Goal: Use online tool/utility

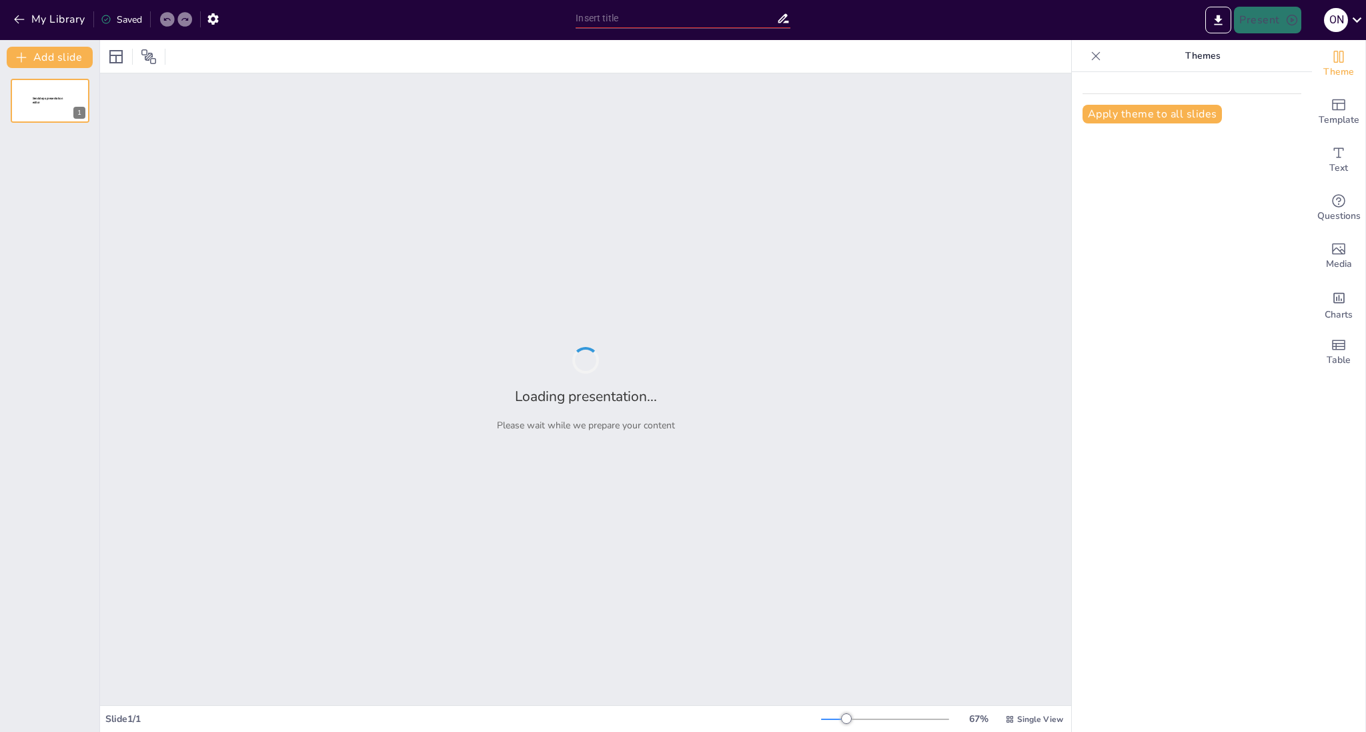
type input "Zabezpečení WordPress webů: Klíčové hrozby a statistiky pro rok 2025"
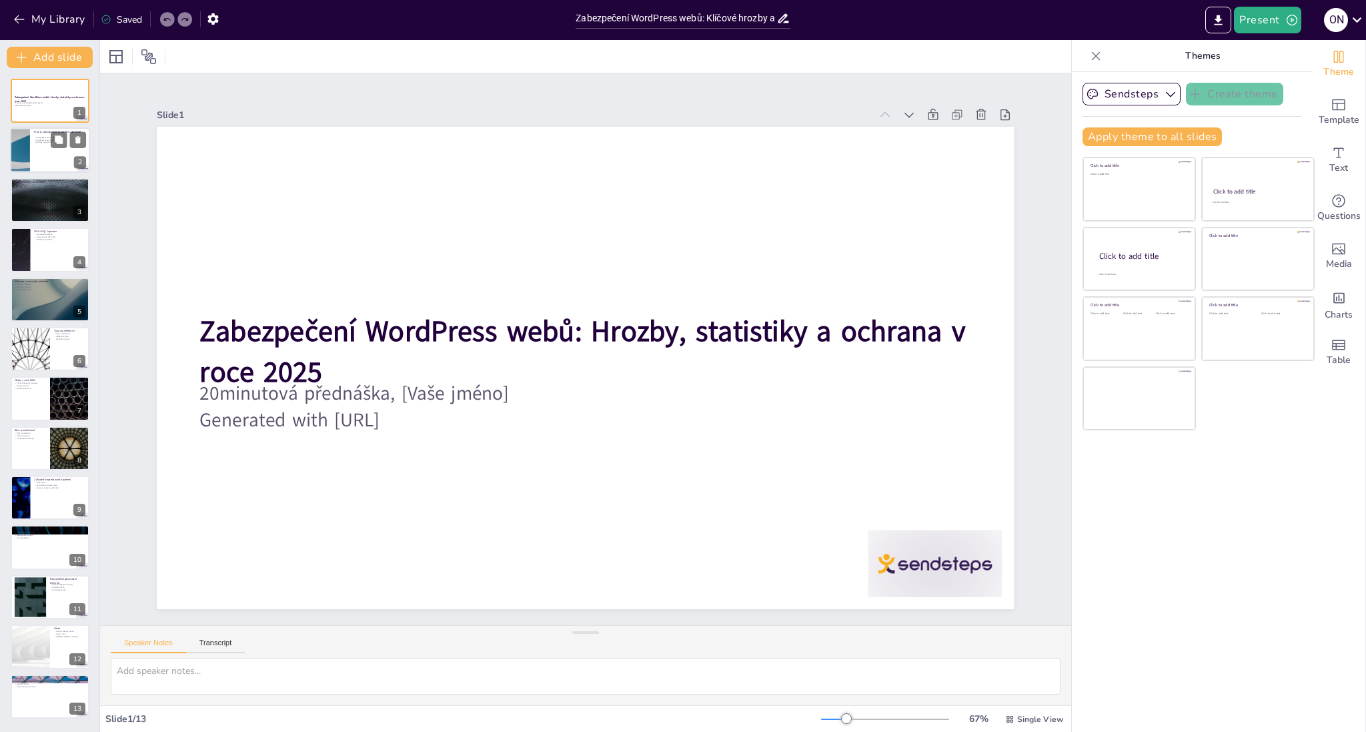
click at [70, 158] on div at bounding box center [50, 150] width 80 height 45
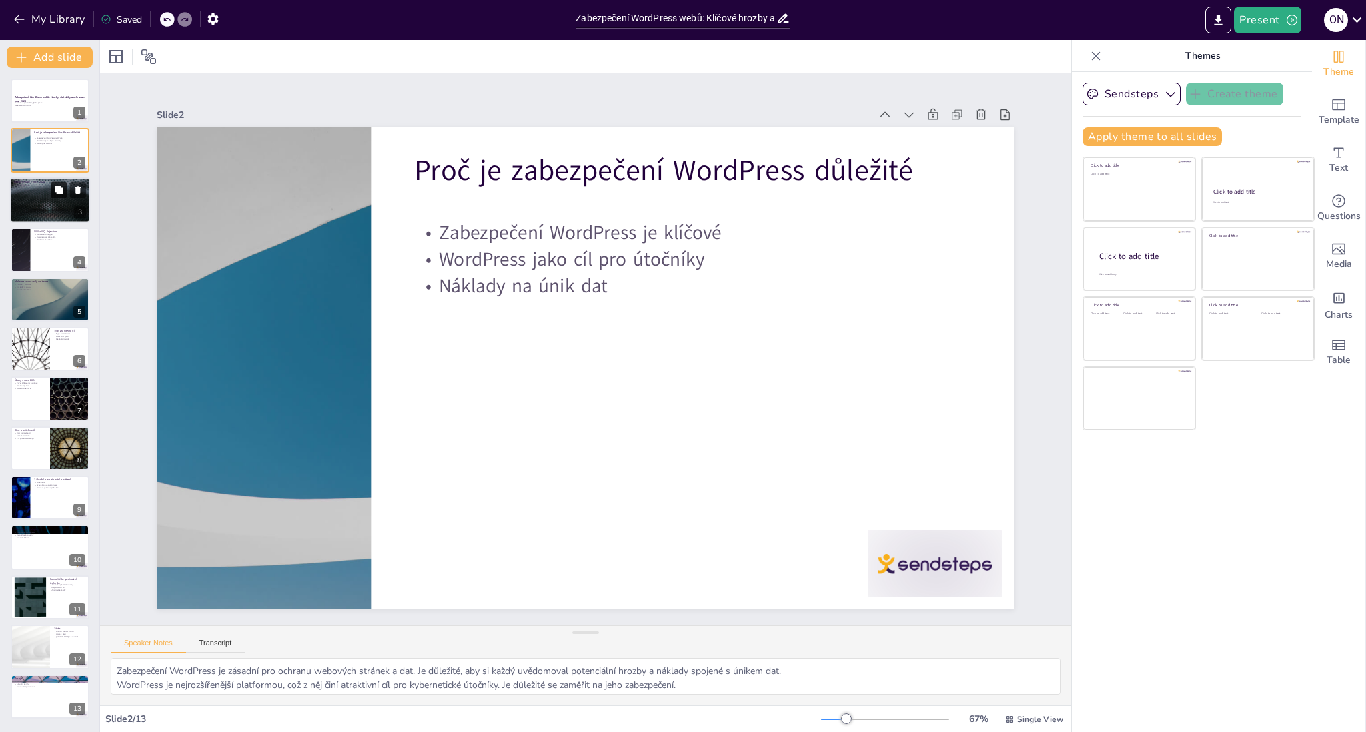
click at [63, 188] on button at bounding box center [59, 189] width 16 height 16
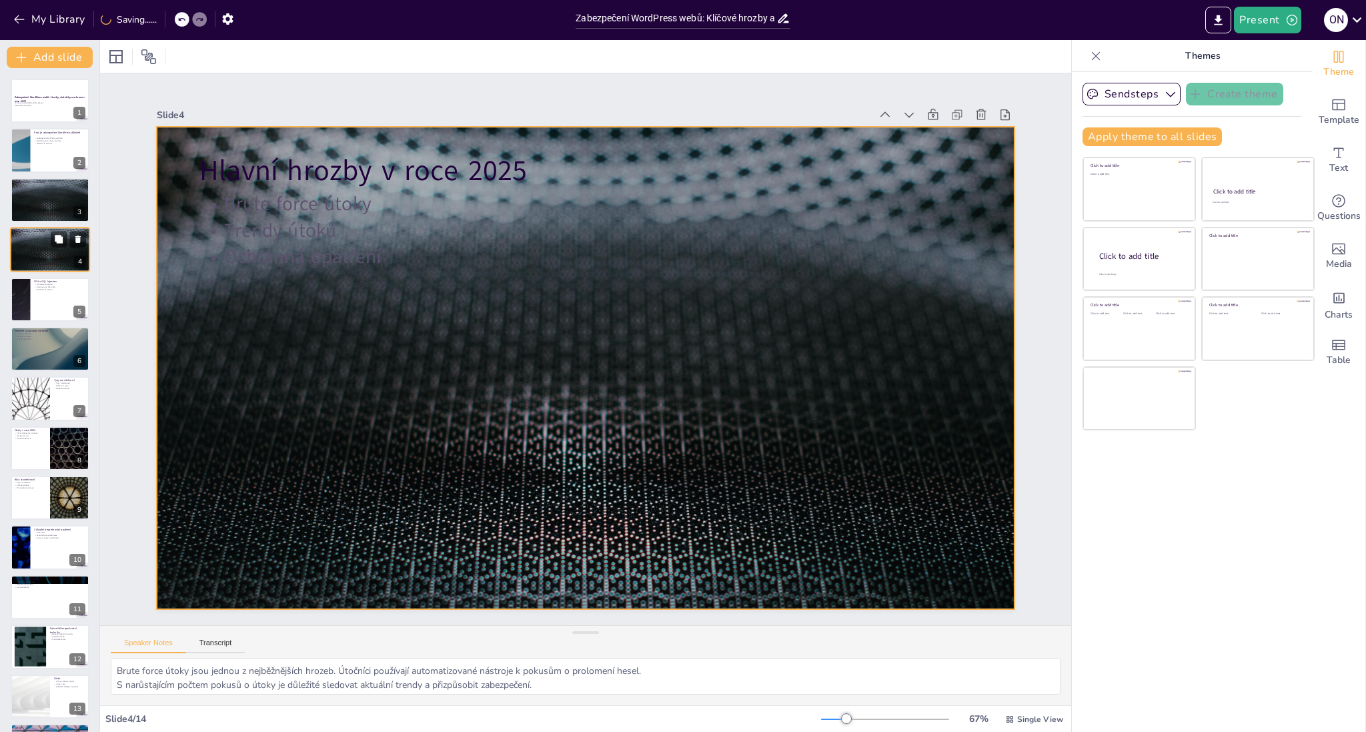
click at [55, 249] on div at bounding box center [50, 249] width 80 height 45
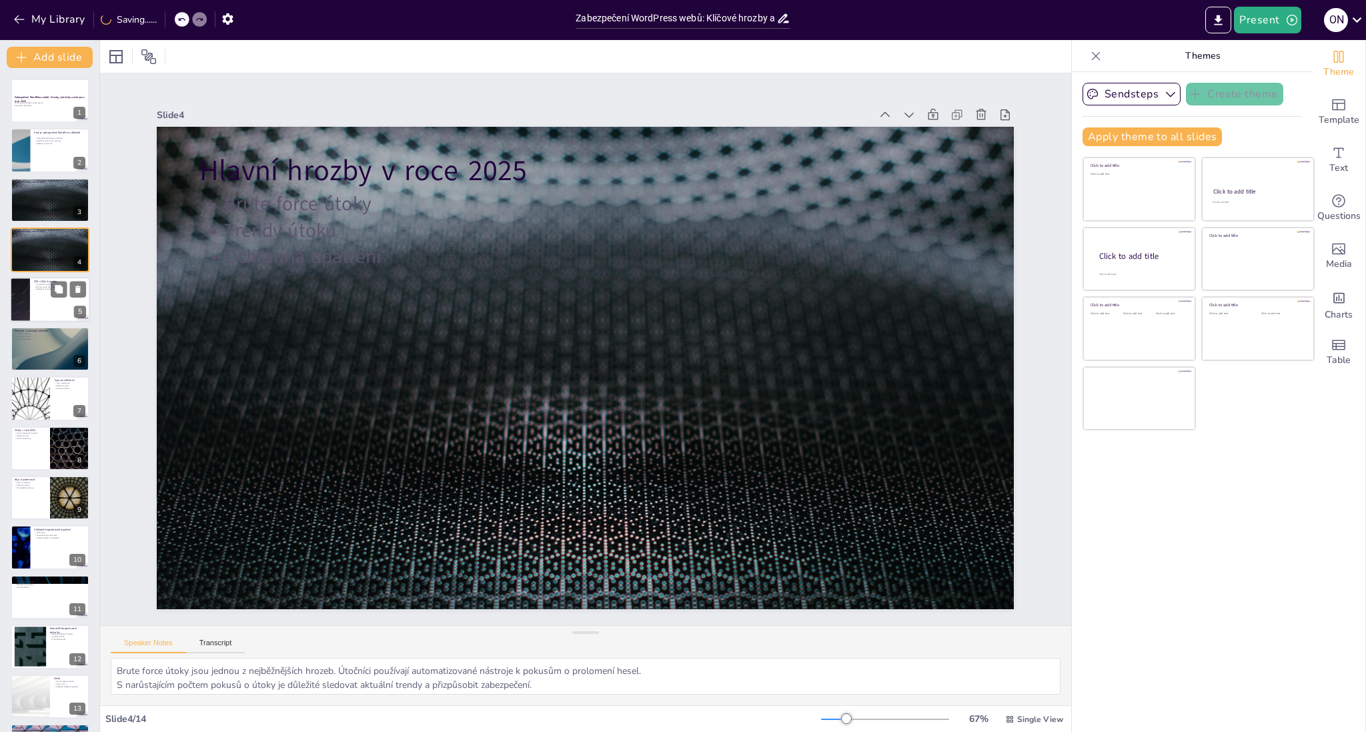
click at [37, 285] on p "Ochrana proti XSS a SQL" at bounding box center [60, 286] width 52 height 3
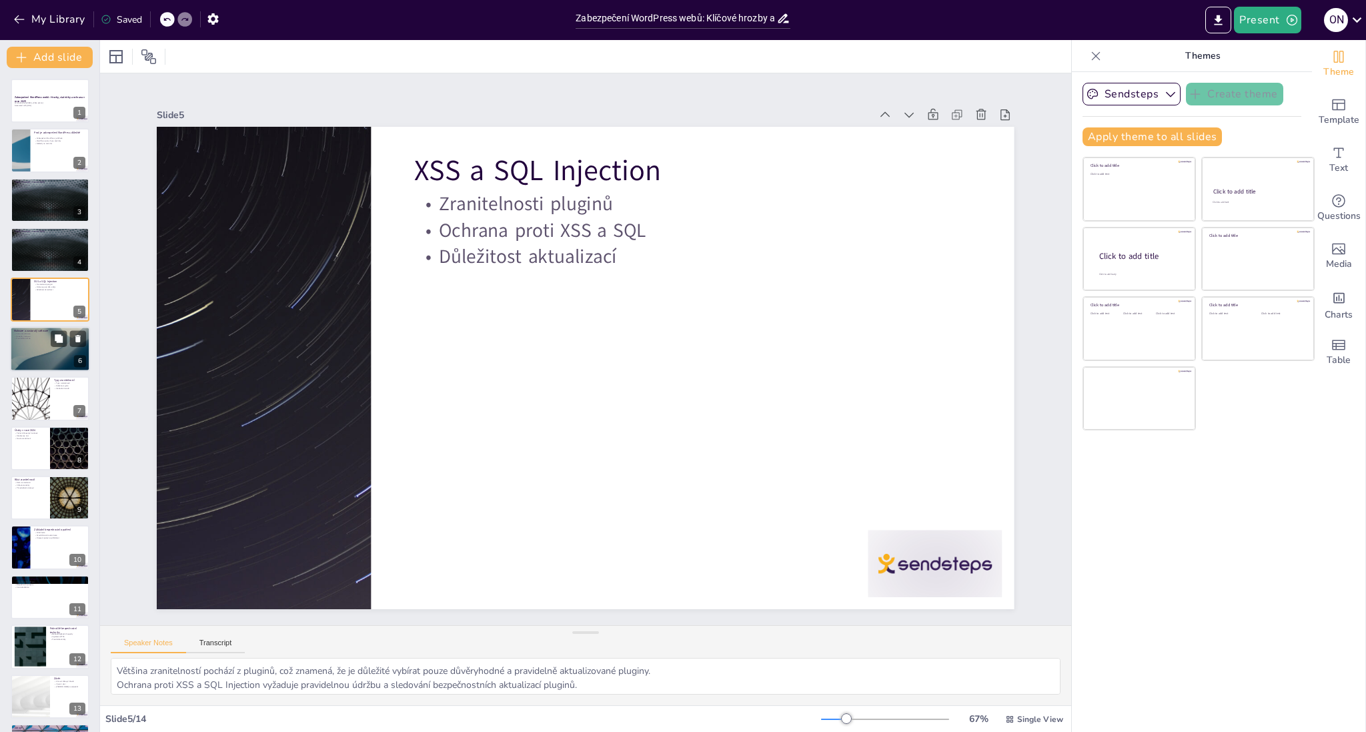
click at [39, 353] on div at bounding box center [50, 348] width 80 height 45
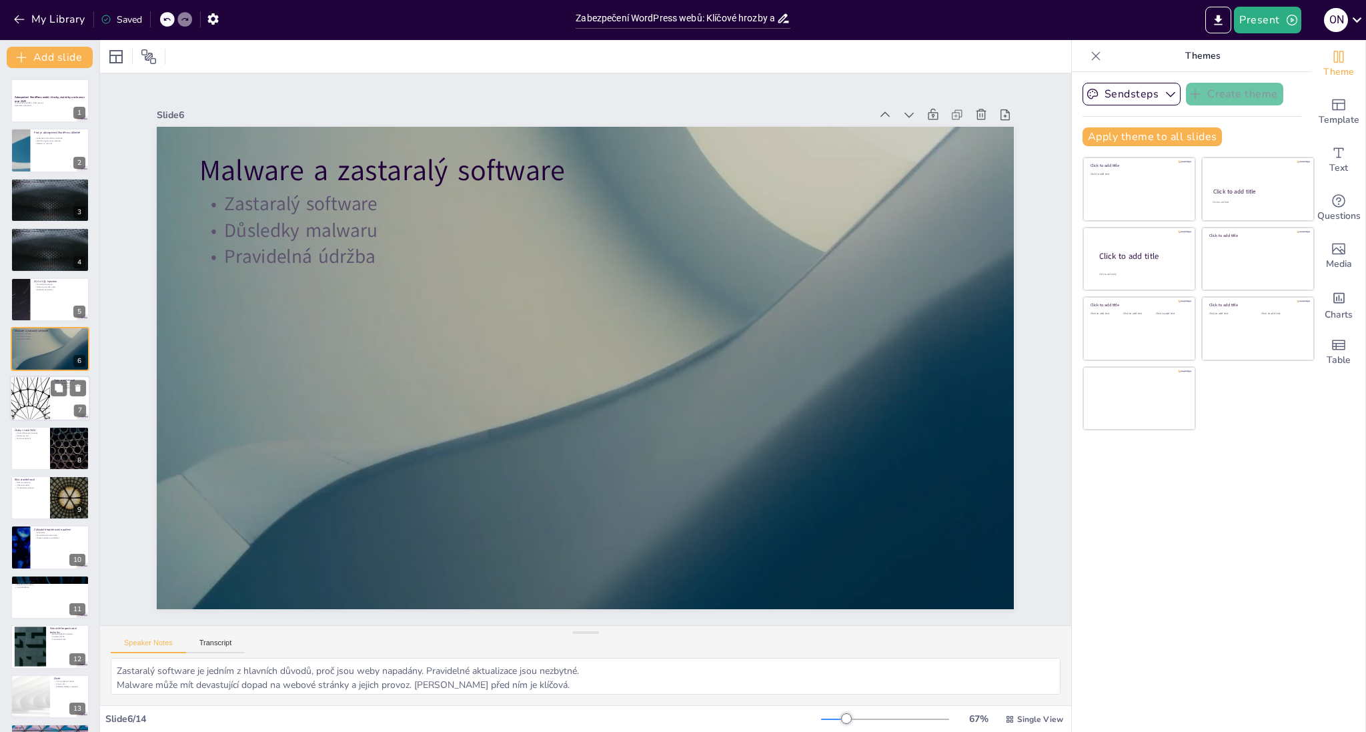
click at [44, 415] on div at bounding box center [30, 398] width 80 height 45
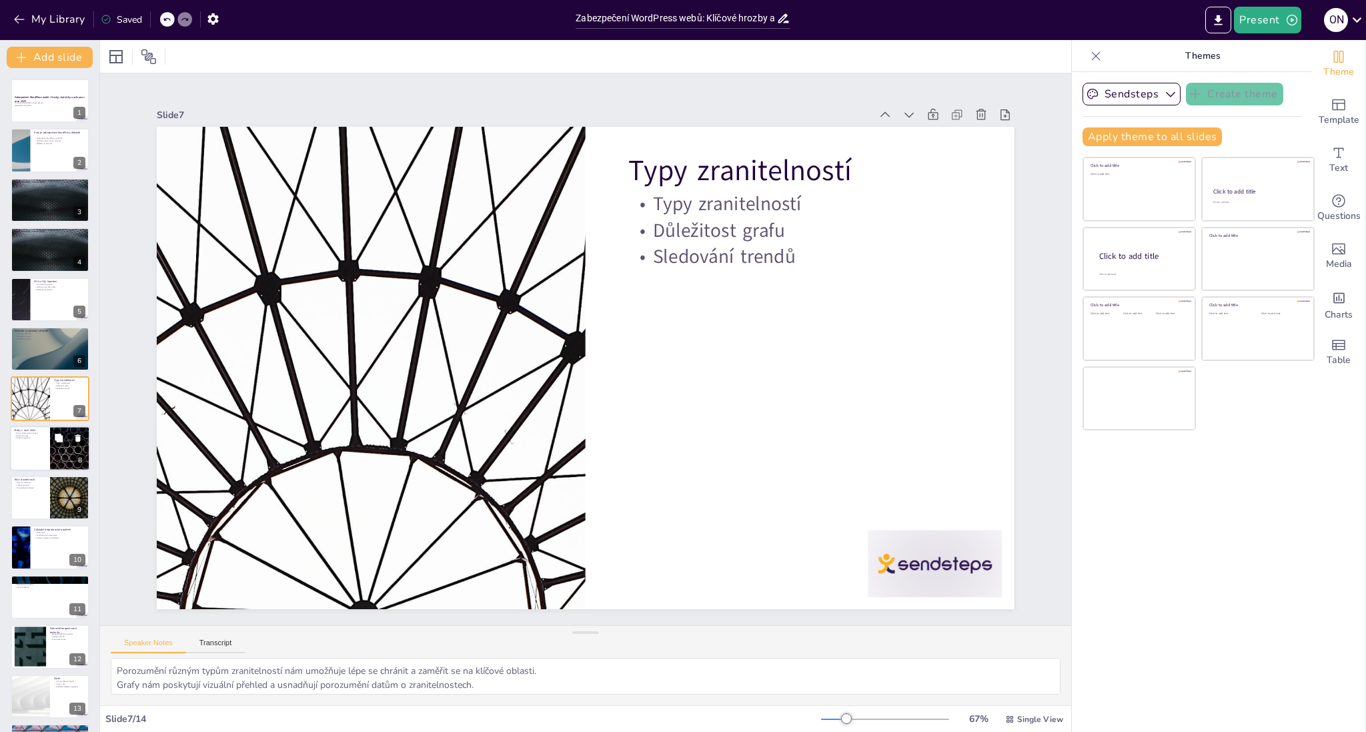
click at [38, 469] on div "Útoky v roce 2024 Počet infikovaných stránek Očekávaný růst Nové zranitelnosti 8" at bounding box center [50, 447] width 80 height 45
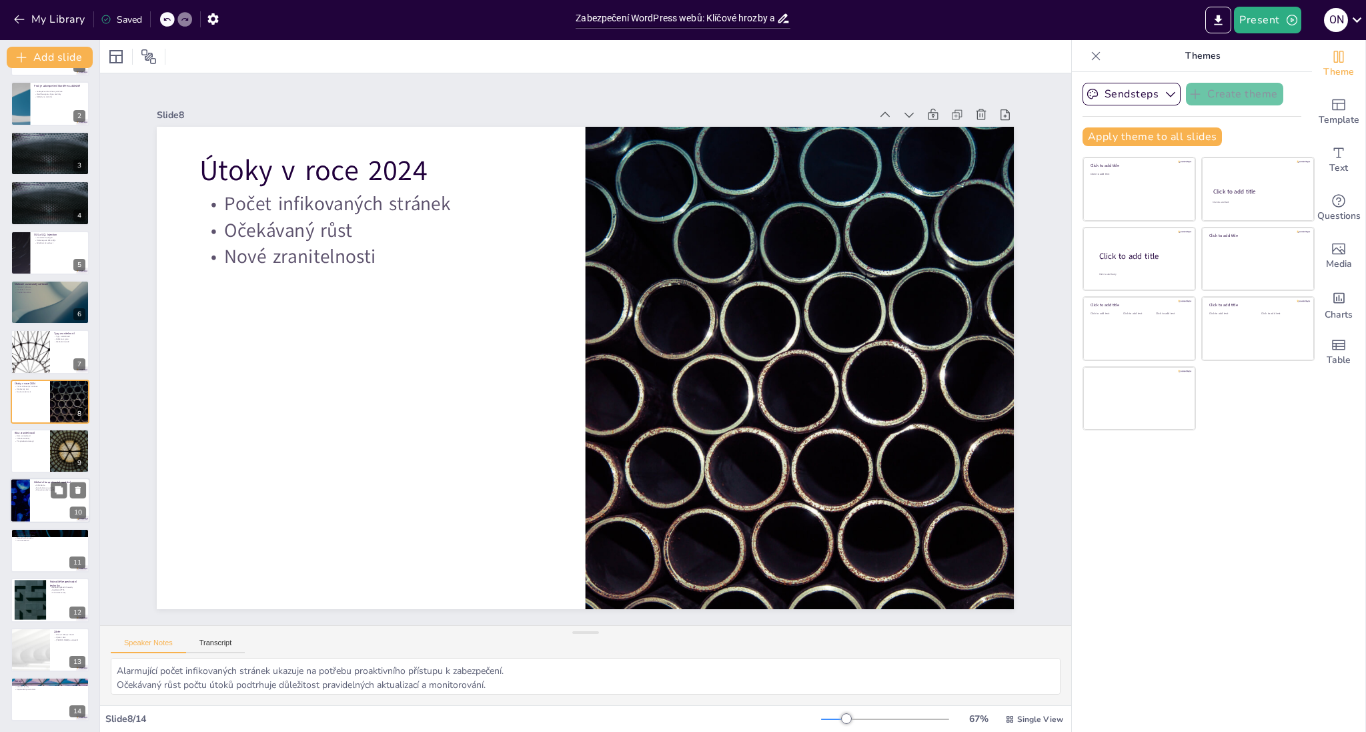
click at [38, 499] on div at bounding box center [50, 500] width 80 height 45
type textarea "Používání silných hesel je základem pro ochranu před neoprávněným přístupem. Ak…"
